Goal: Information Seeking & Learning: Learn about a topic

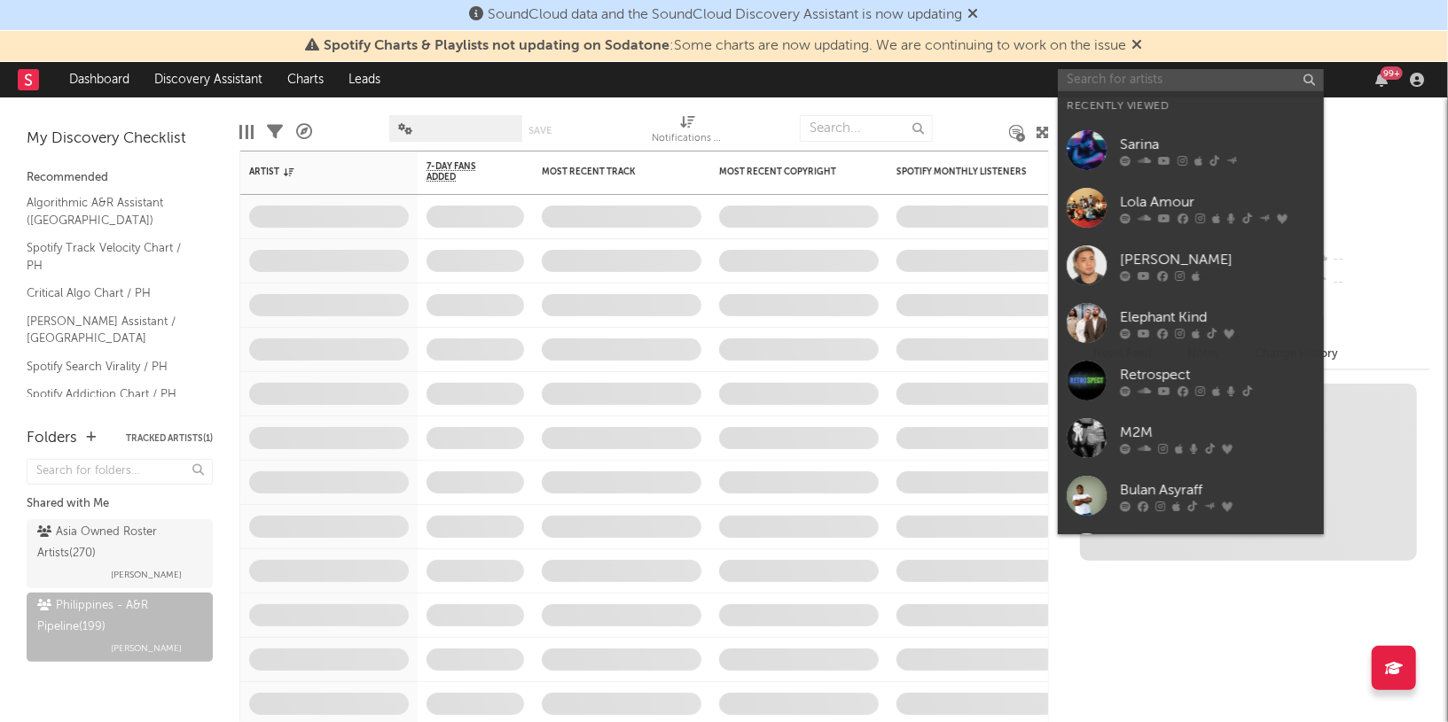
click at [1239, 79] on input "text" at bounding box center [1191, 80] width 266 height 22
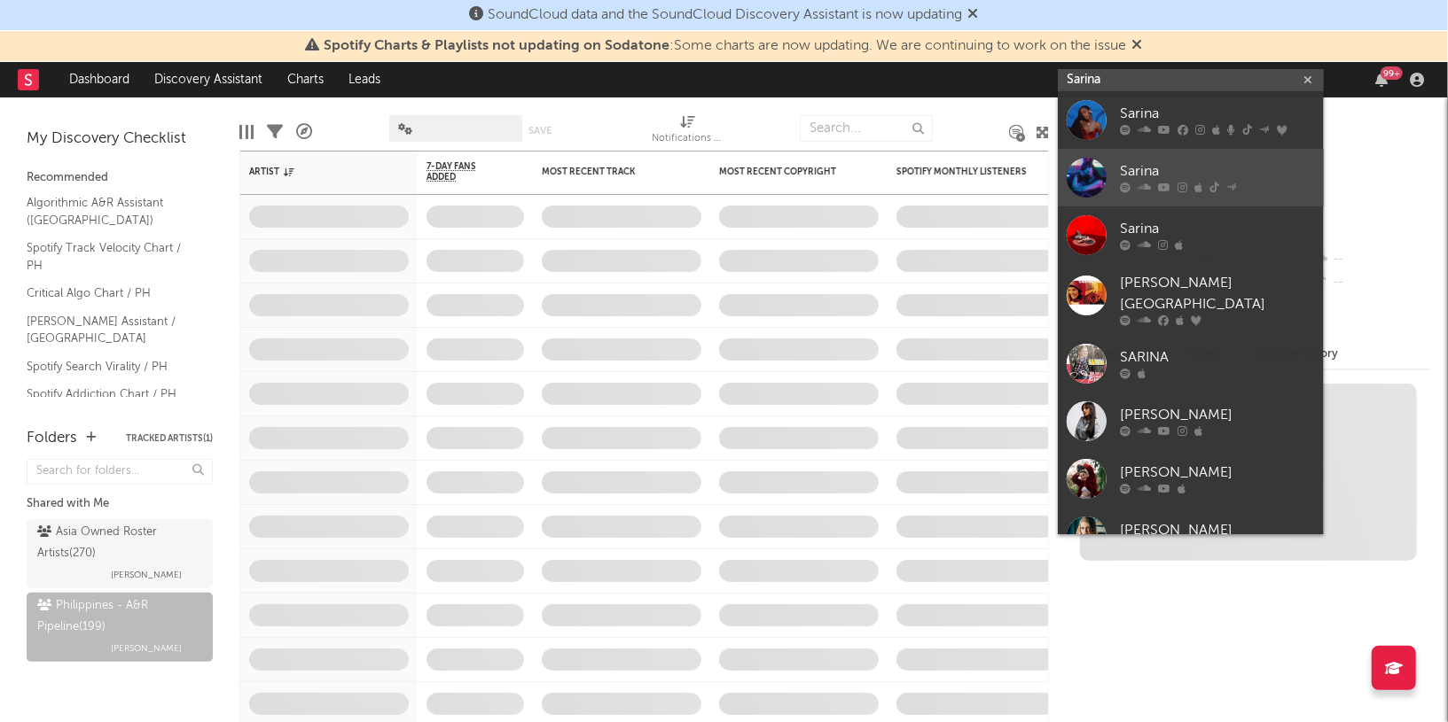
type input "Sarina"
click at [1152, 165] on div "Sarina" at bounding box center [1217, 171] width 195 height 21
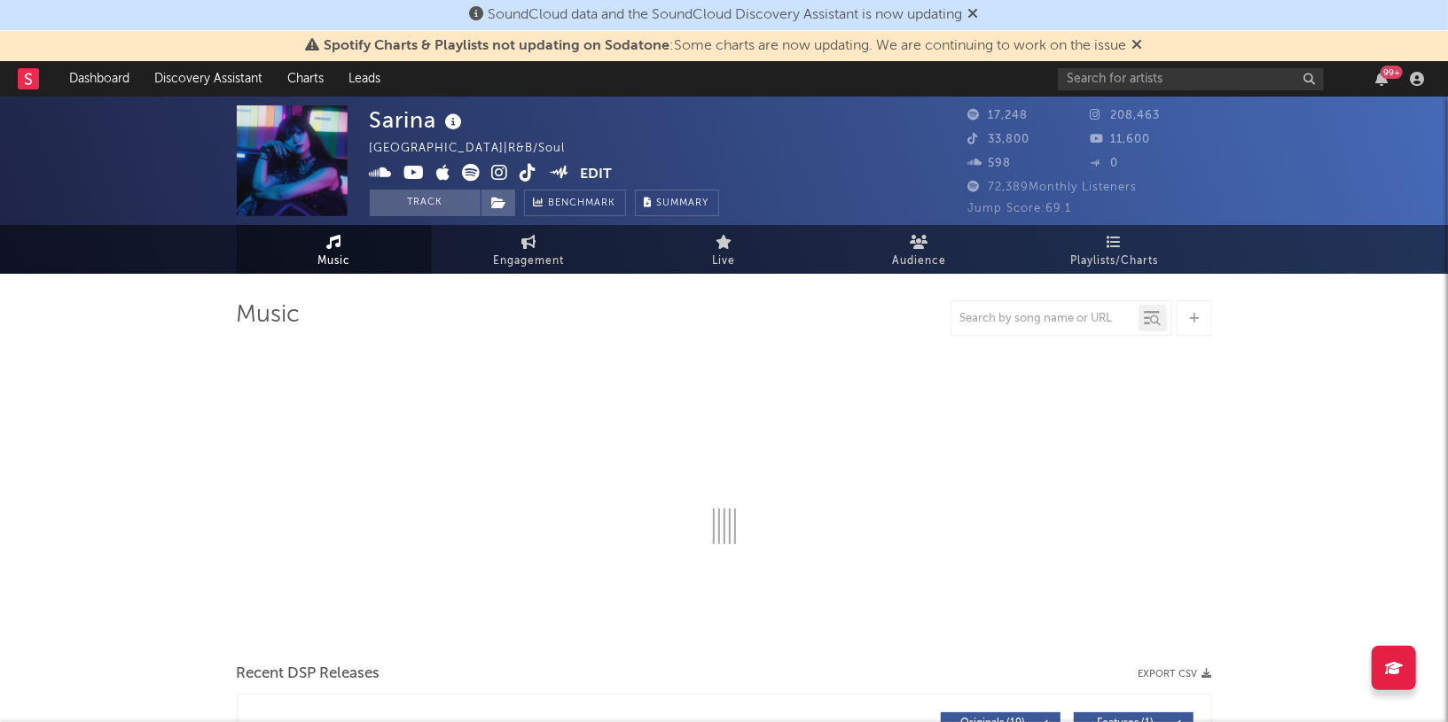
select select "6m"
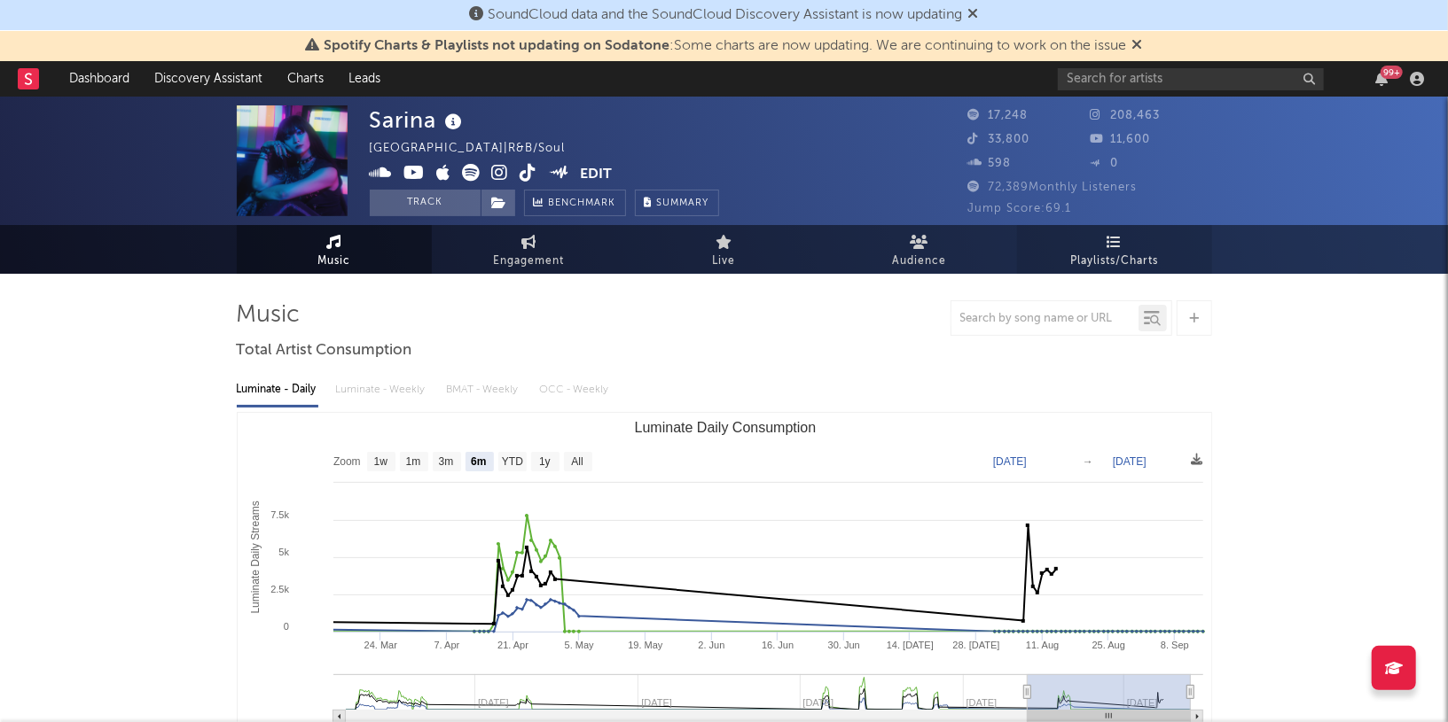
click at [1126, 251] on span "Playlists/Charts" at bounding box center [1114, 261] width 88 height 21
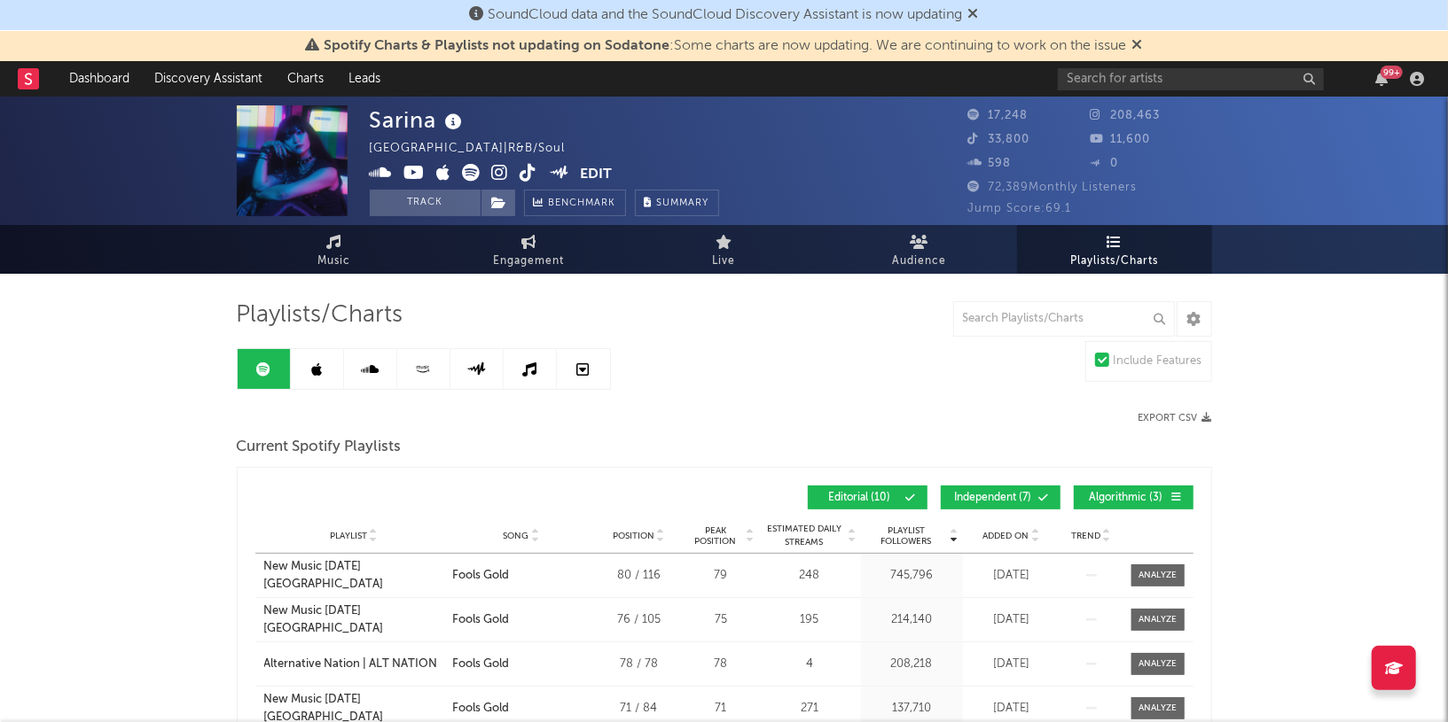
click at [324, 359] on link at bounding box center [317, 369] width 53 height 40
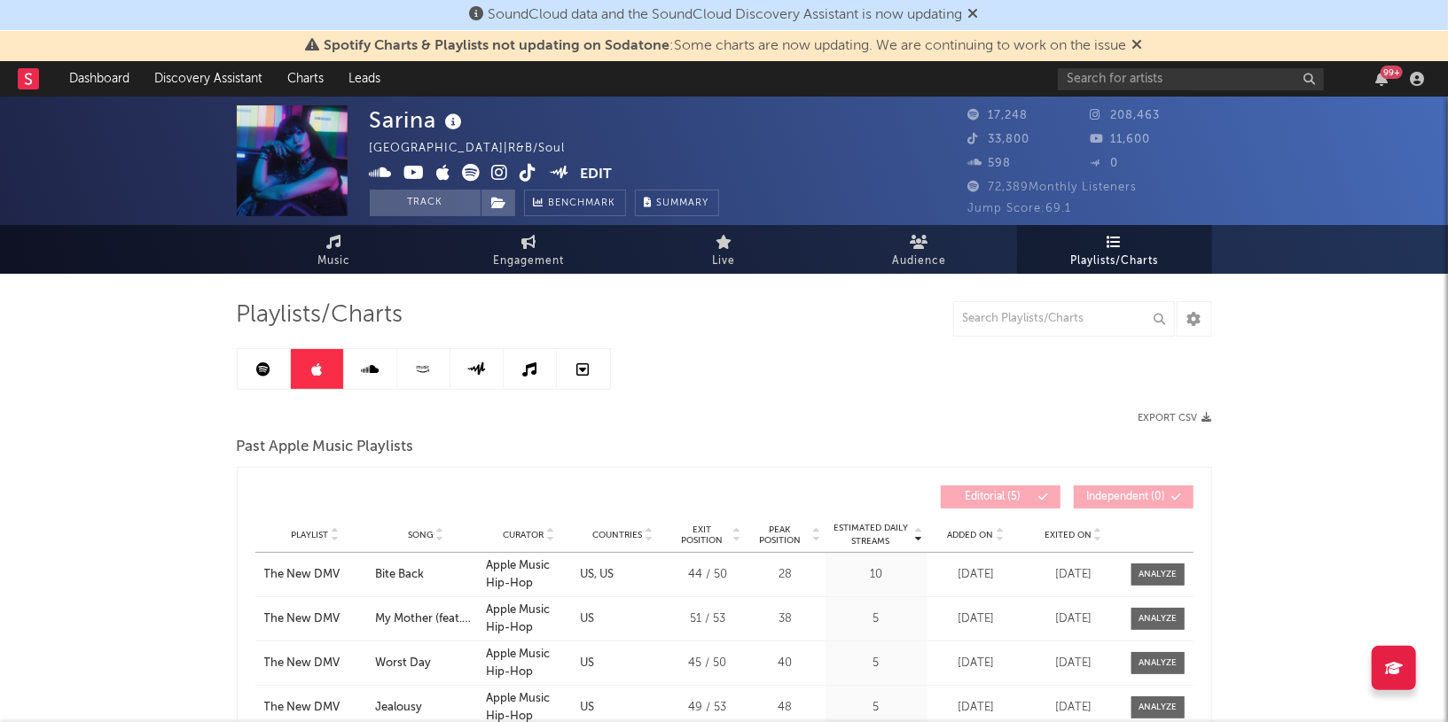
click at [370, 370] on icon at bounding box center [370, 370] width 18 height 14
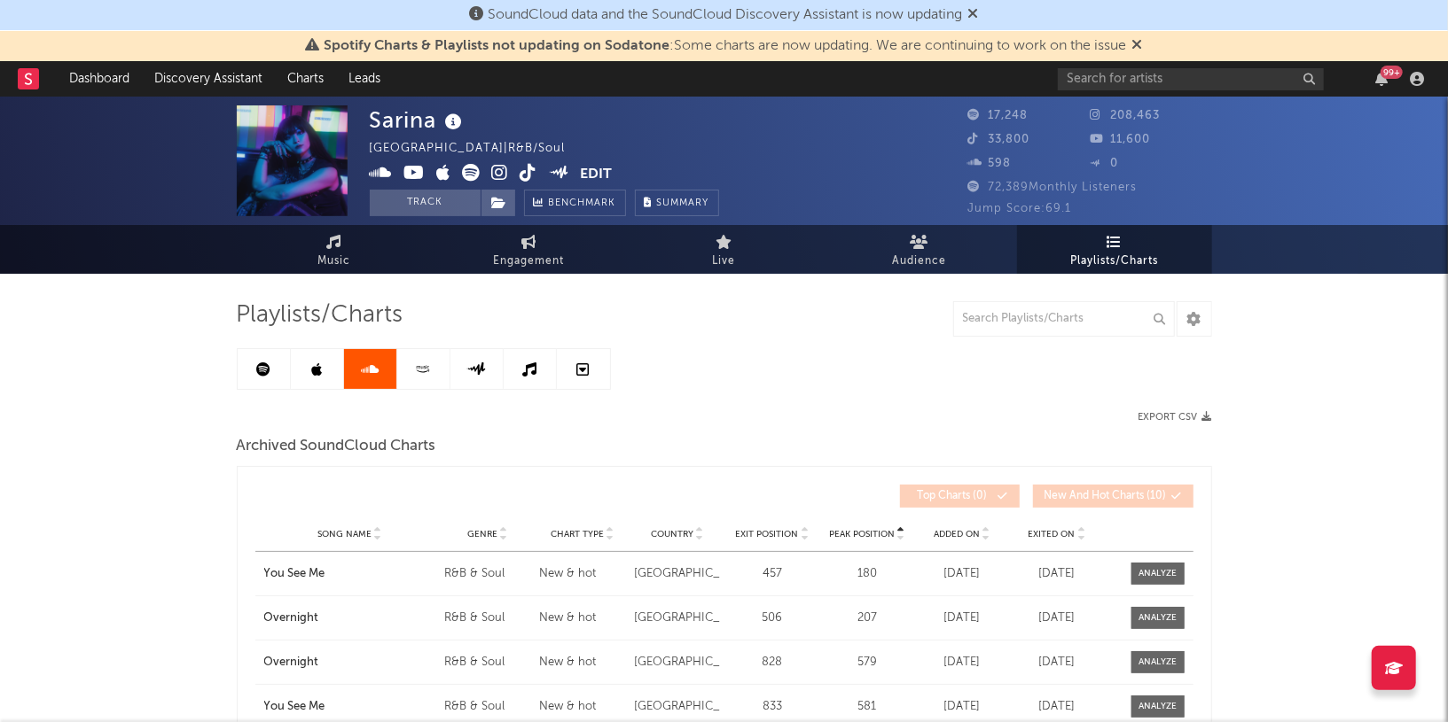
click at [432, 373] on icon at bounding box center [423, 369] width 20 height 13
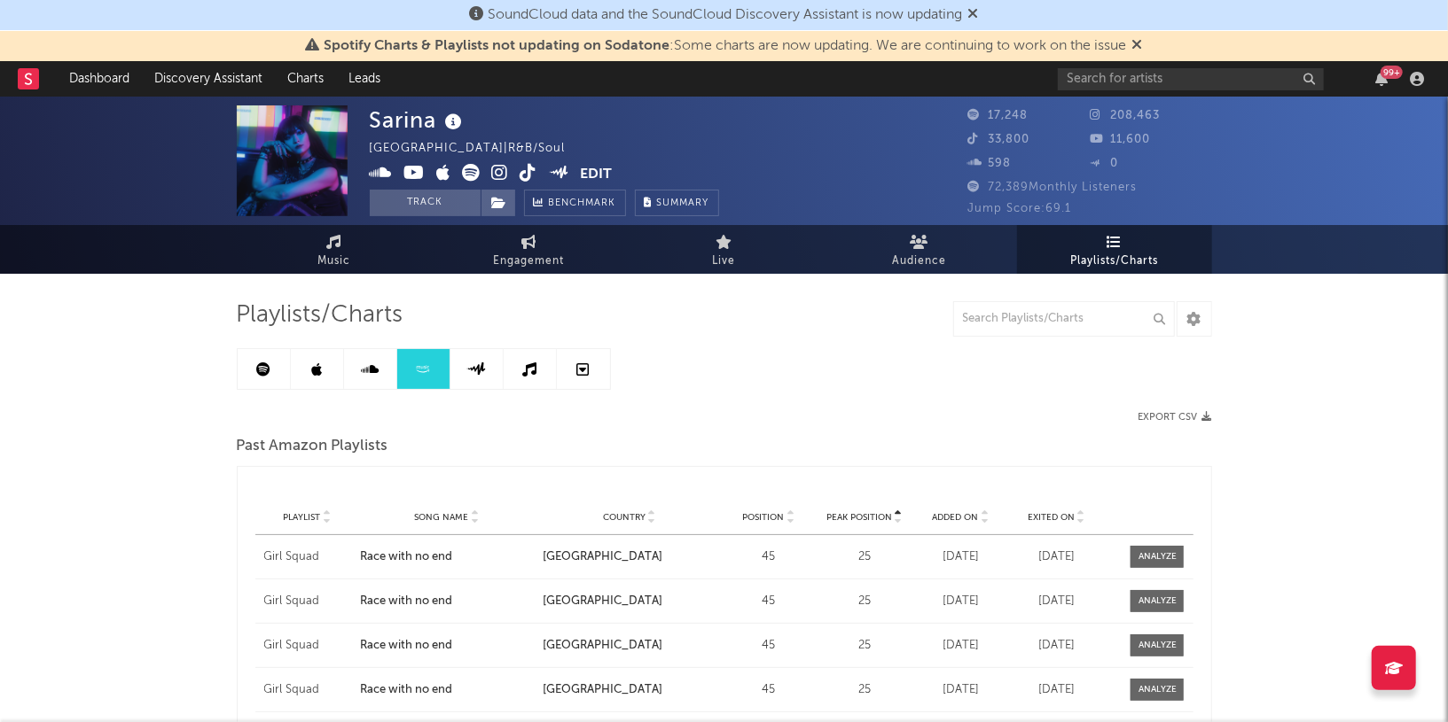
click at [493, 376] on link at bounding box center [476, 369] width 53 height 40
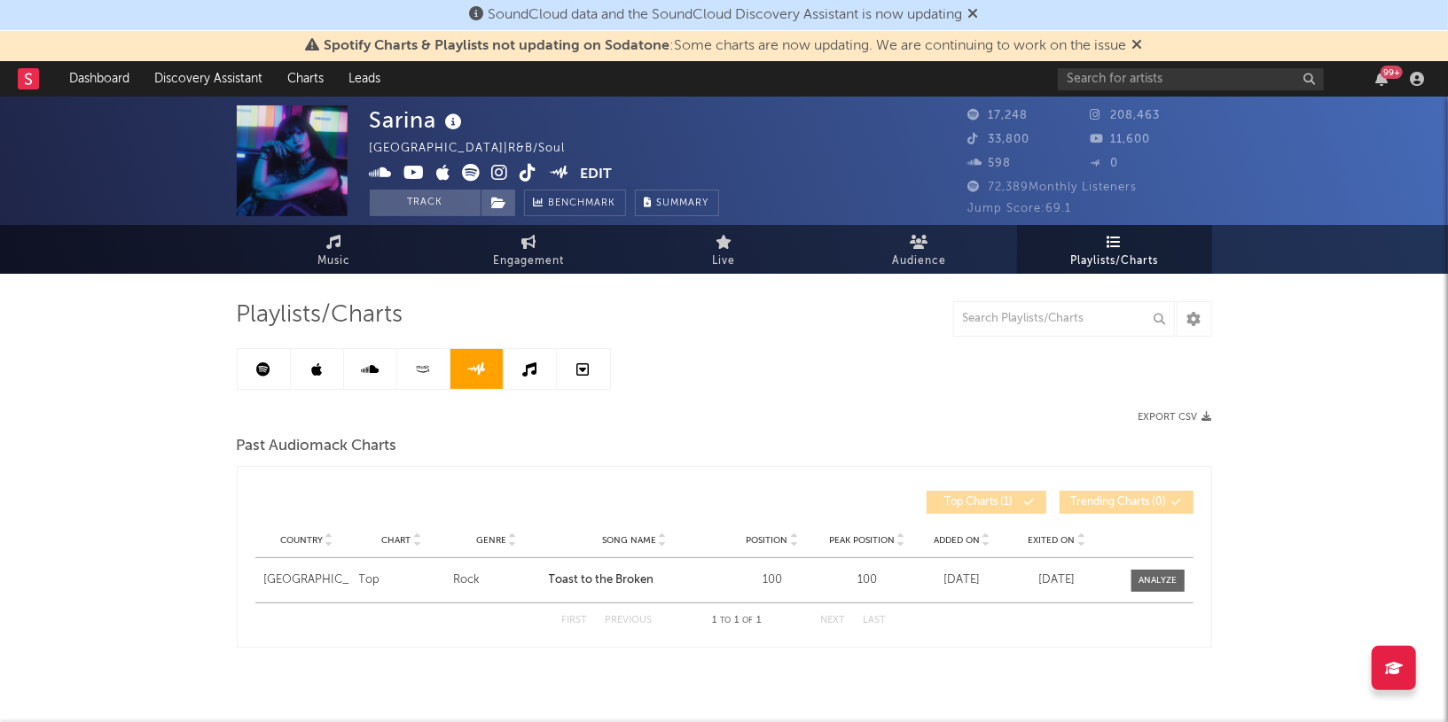
click at [528, 373] on icon at bounding box center [529, 370] width 14 height 14
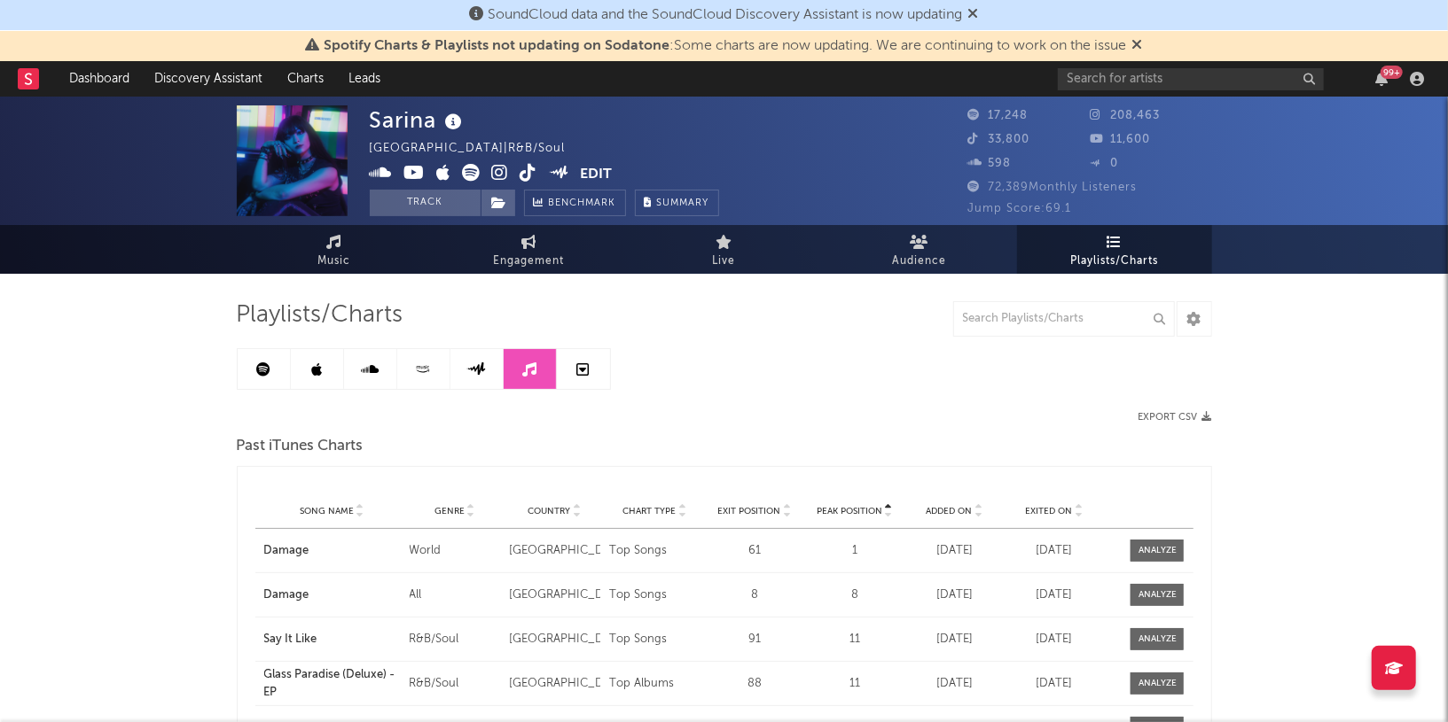
click at [587, 372] on icon at bounding box center [583, 370] width 12 height 14
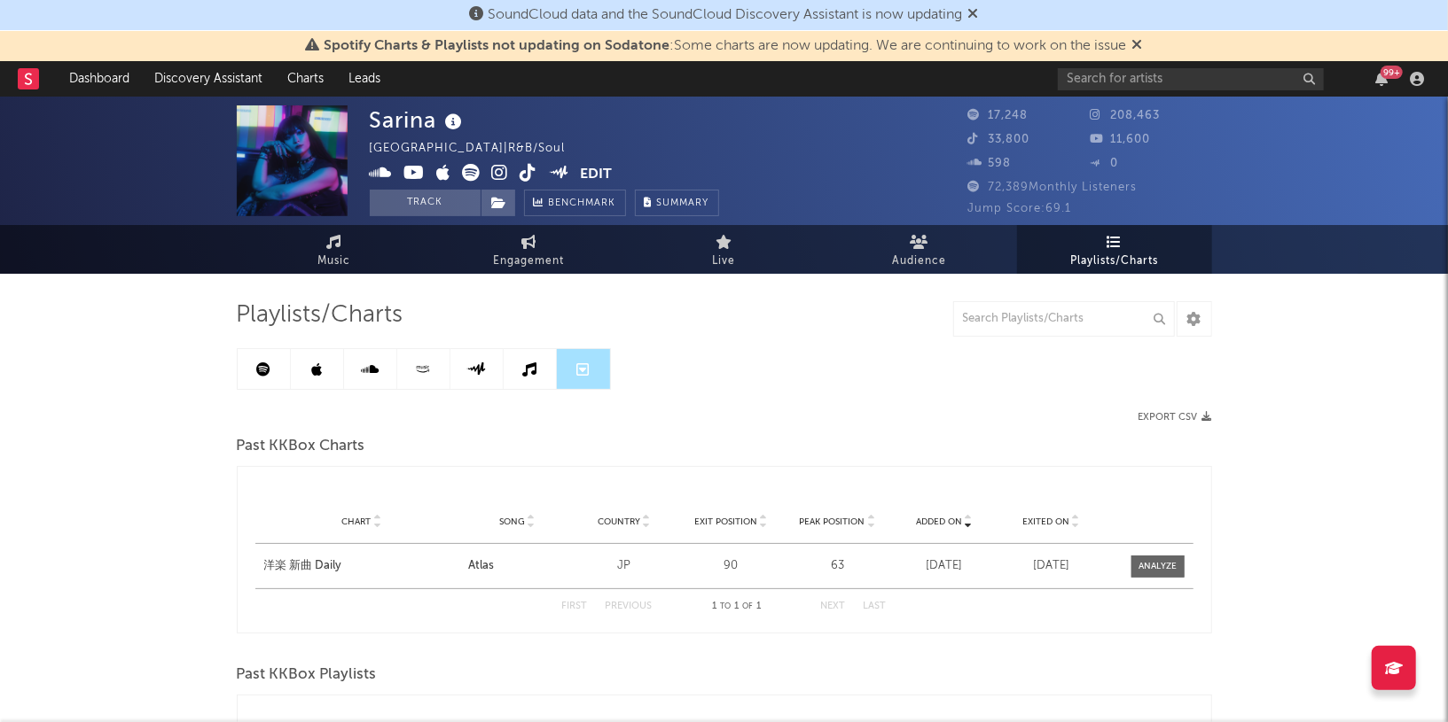
click at [269, 375] on icon at bounding box center [263, 370] width 14 height 14
